Goal: Use online tool/utility

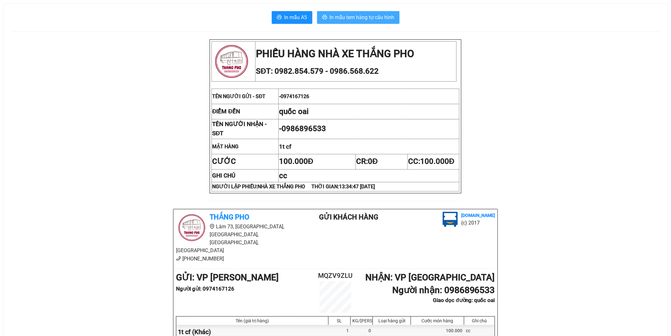
click at [361, 11] on button "In mẫu tem hàng tự cấu hình" at bounding box center [358, 17] width 82 height 13
click at [360, 17] on span "In mẫu tem hàng tự cấu hình" at bounding box center [362, 17] width 65 height 8
